Goal: Task Accomplishment & Management: Manage account settings

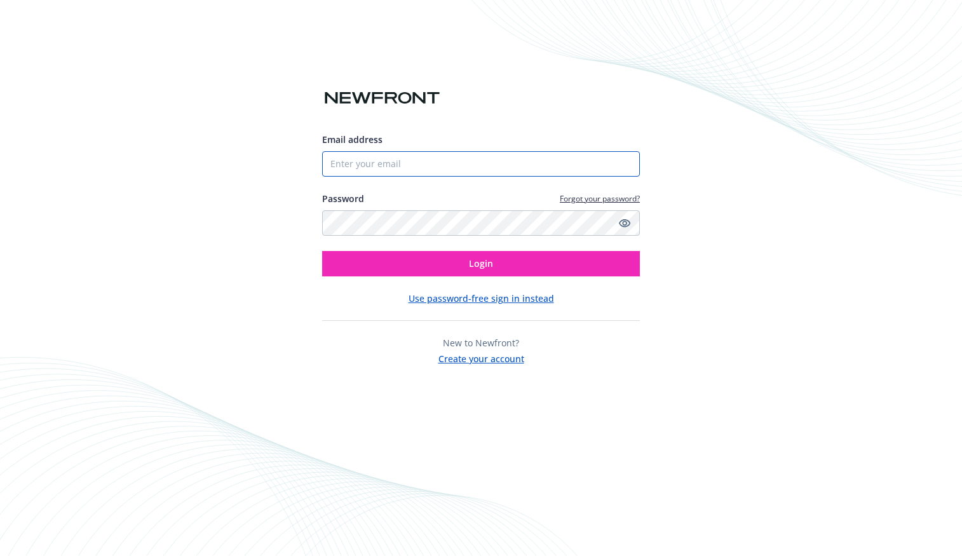
click at [361, 163] on input "Email address" at bounding box center [481, 163] width 318 height 25
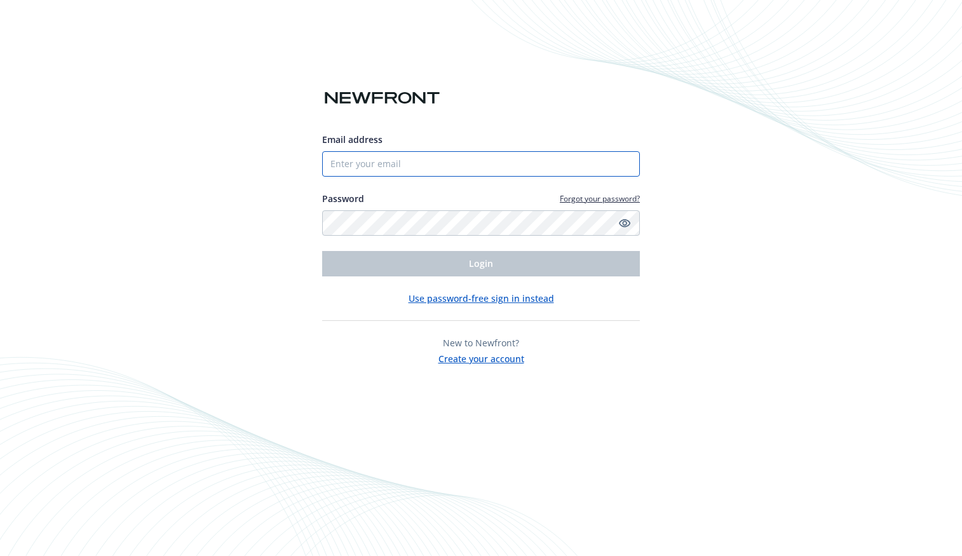
click at [410, 166] on input "Email address" at bounding box center [481, 163] width 318 height 25
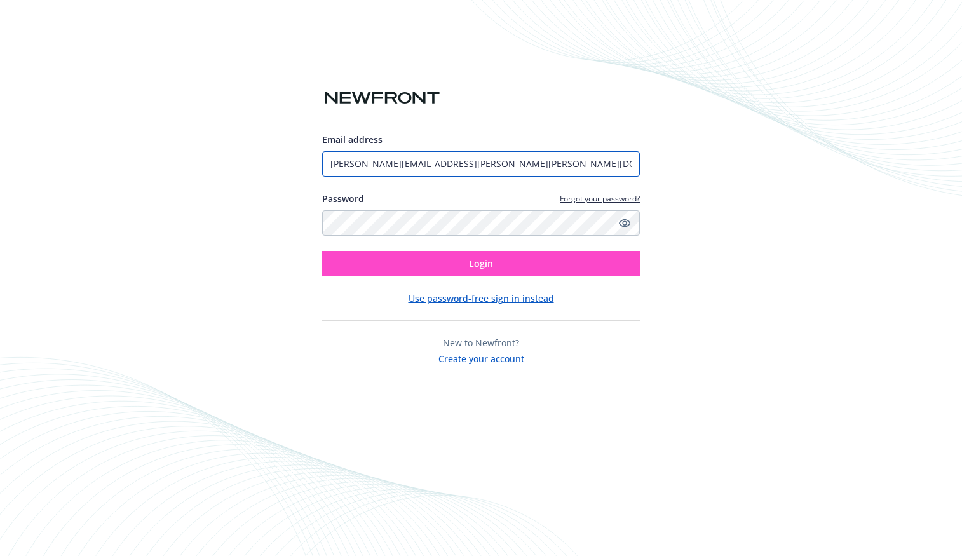
type input "[PERSON_NAME][EMAIL_ADDRESS][PERSON_NAME][PERSON_NAME][DOMAIN_NAME]"
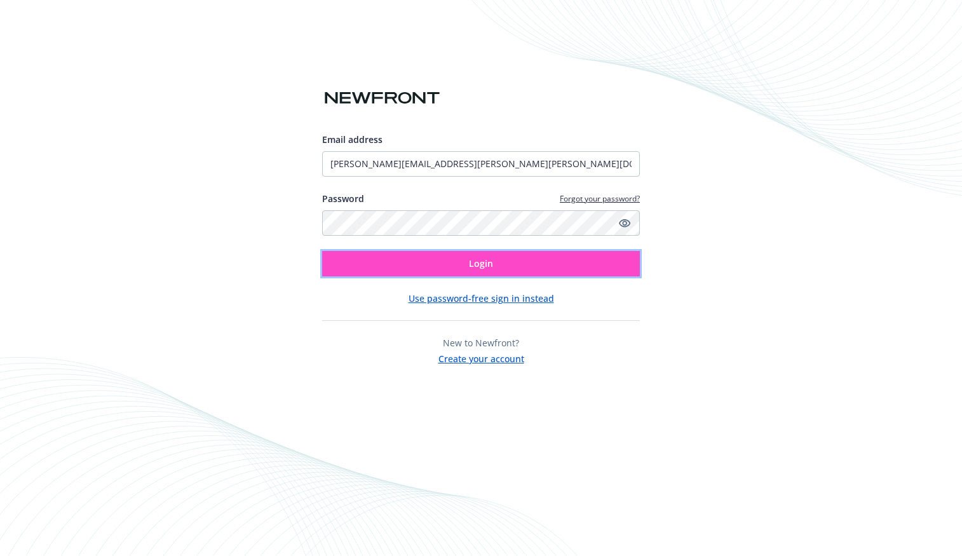
click at [356, 259] on button "Login" at bounding box center [481, 263] width 318 height 25
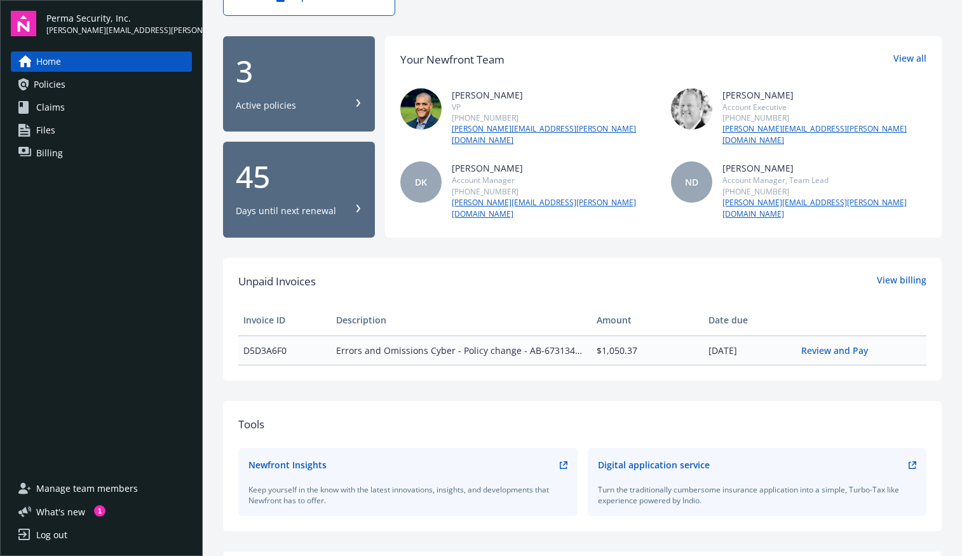
scroll to position [134, 0]
